Goal: Task Accomplishment & Management: Use online tool/utility

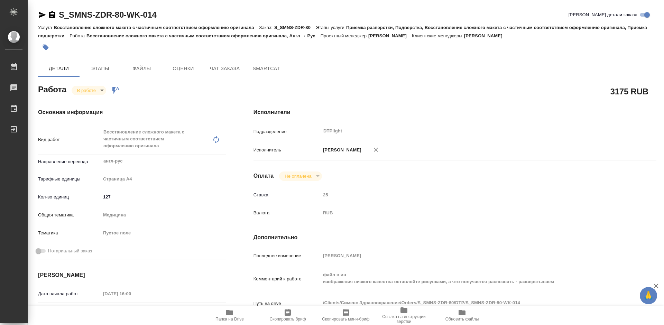
scroll to position [138, 0]
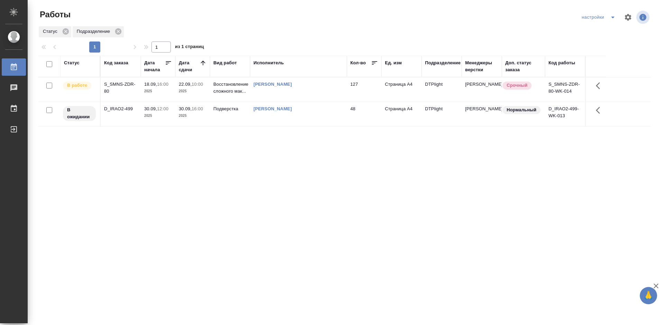
click at [120, 109] on div "D_IRAO2-499" at bounding box center [120, 109] width 33 height 7
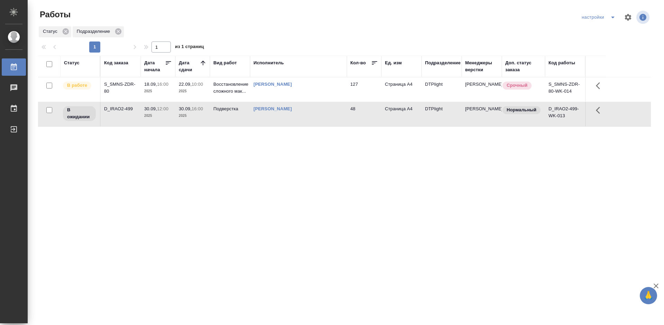
click at [120, 109] on div "D_IRAO2-499" at bounding box center [120, 109] width 33 height 7
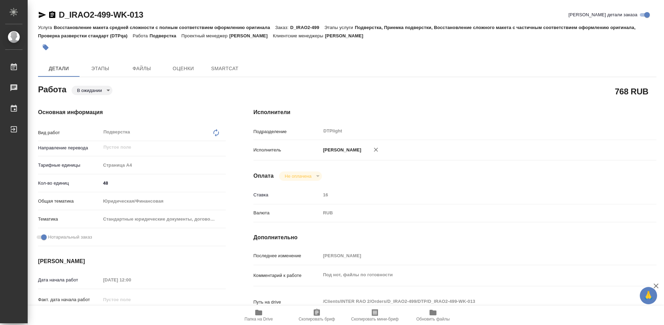
type textarea "x"
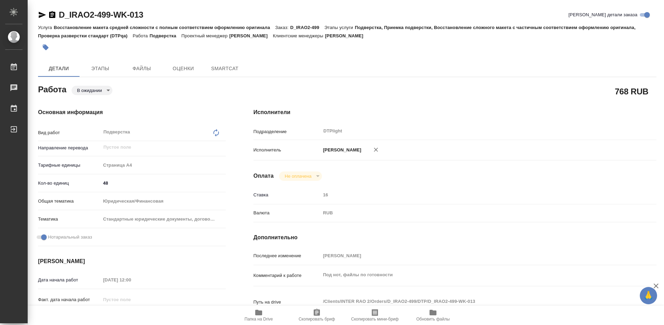
type textarea "x"
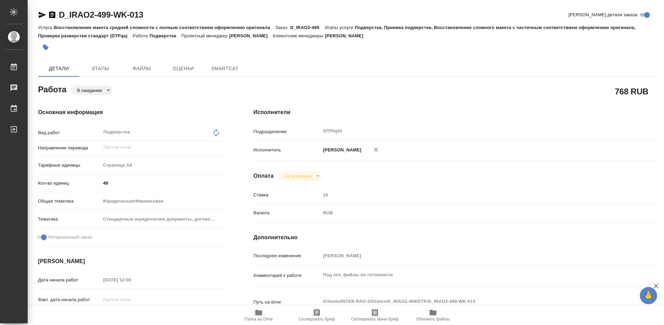
type textarea "x"
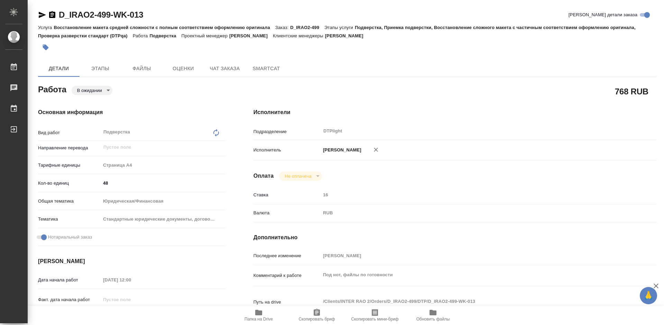
type textarea "x"
